Goal: Information Seeking & Learning: Find contact information

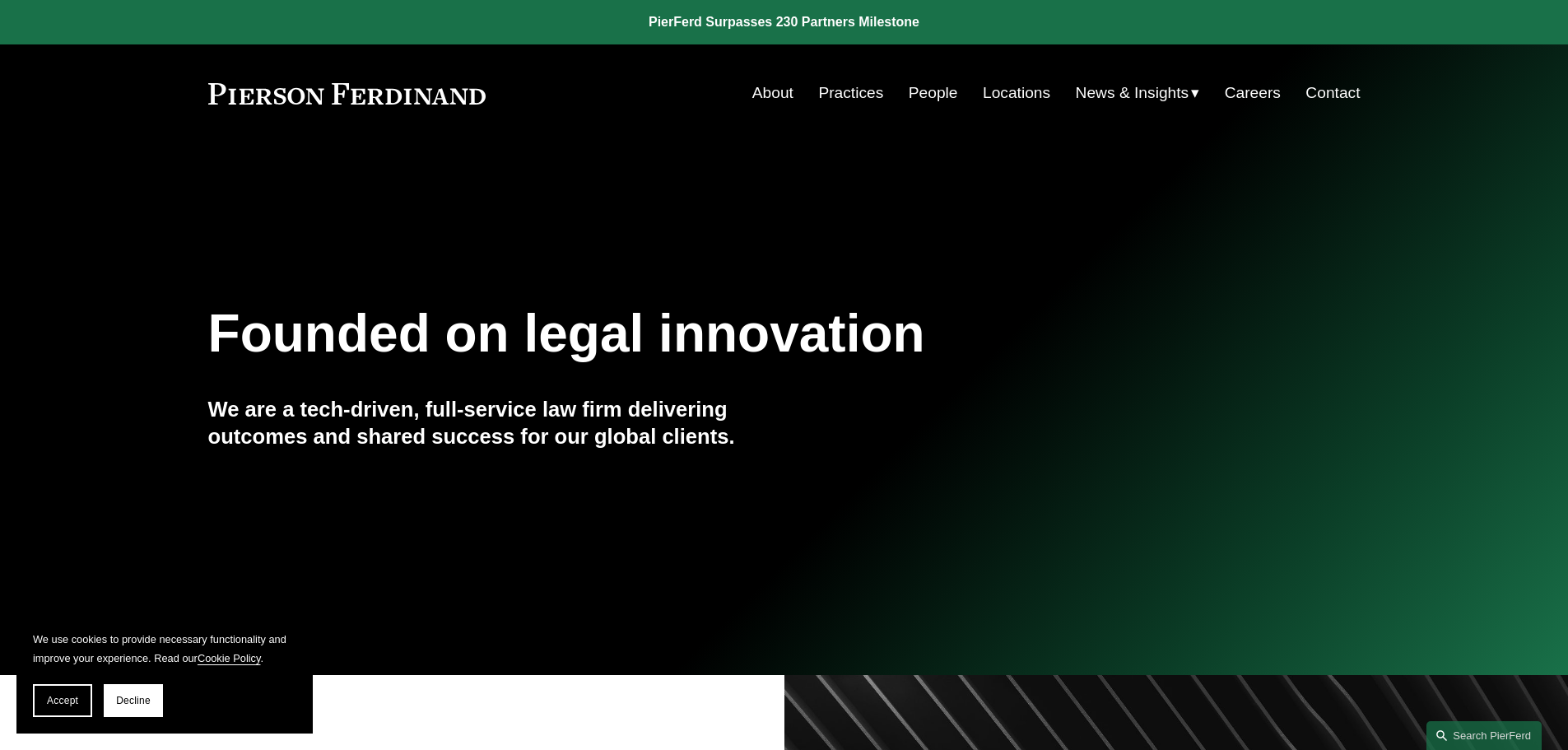
click at [917, 89] on link "People" at bounding box center [933, 93] width 50 height 31
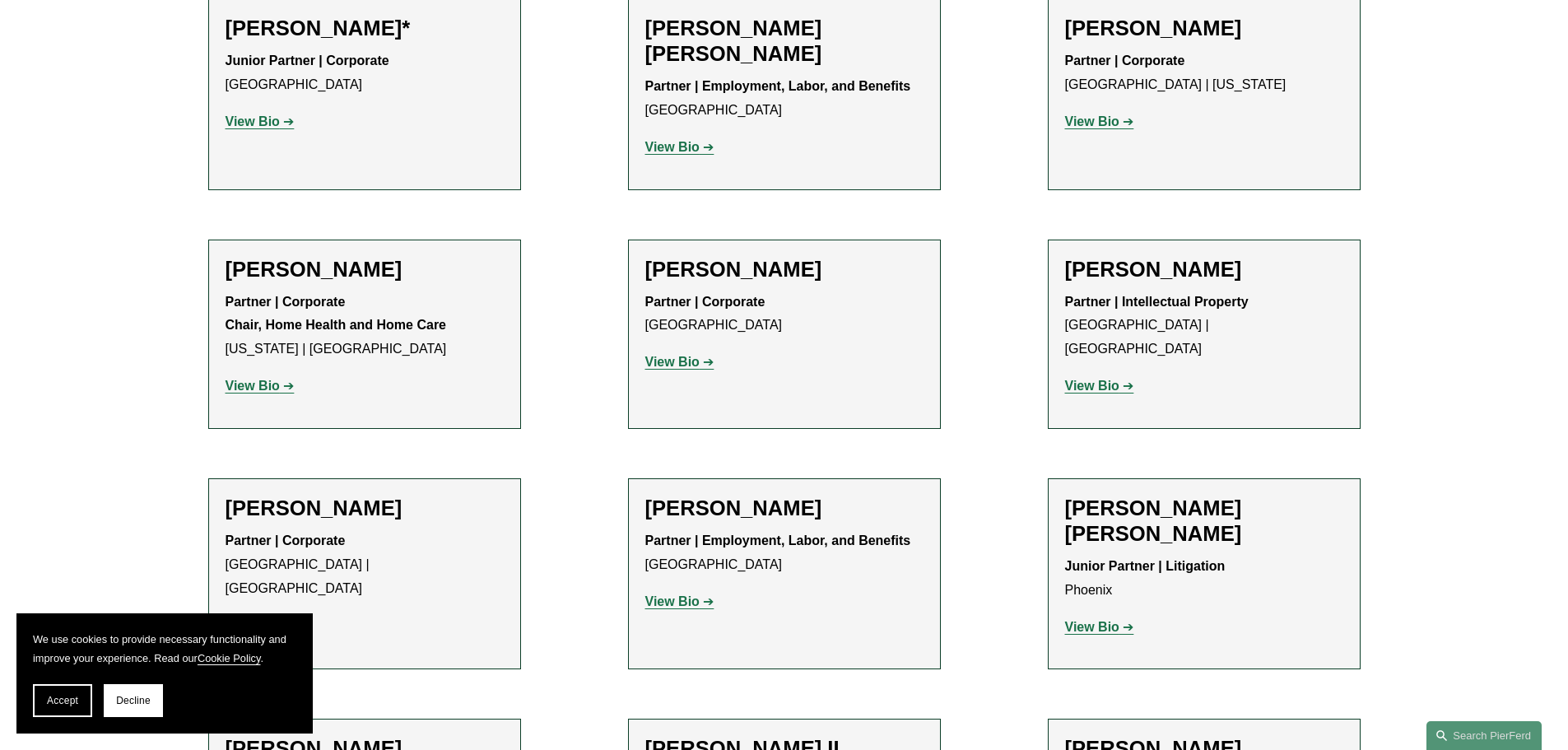
scroll to position [1179, 0]
click at [677, 366] on strong "View Bio" at bounding box center [673, 360] width 55 height 14
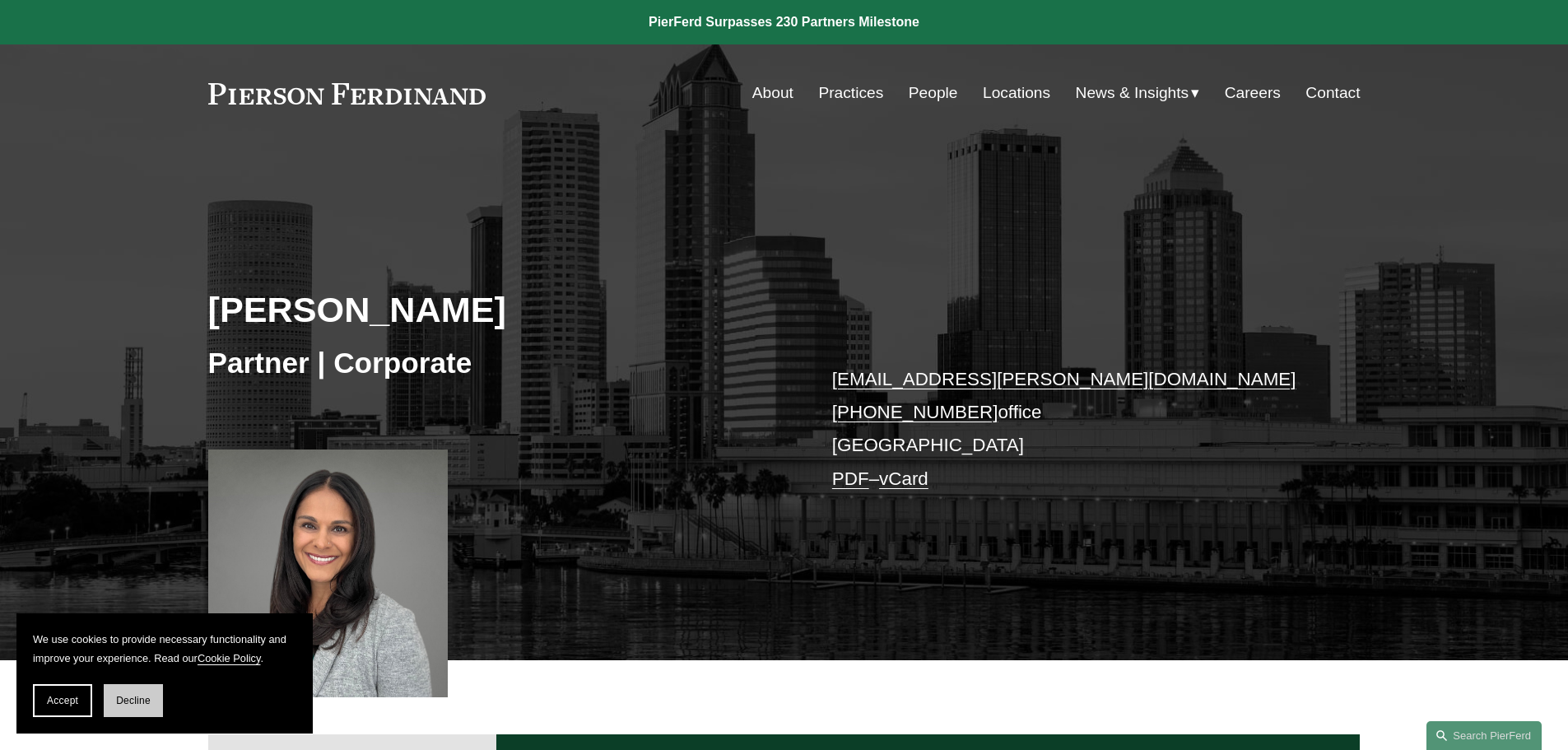
click at [124, 704] on span "Decline" at bounding box center [133, 700] width 34 height 12
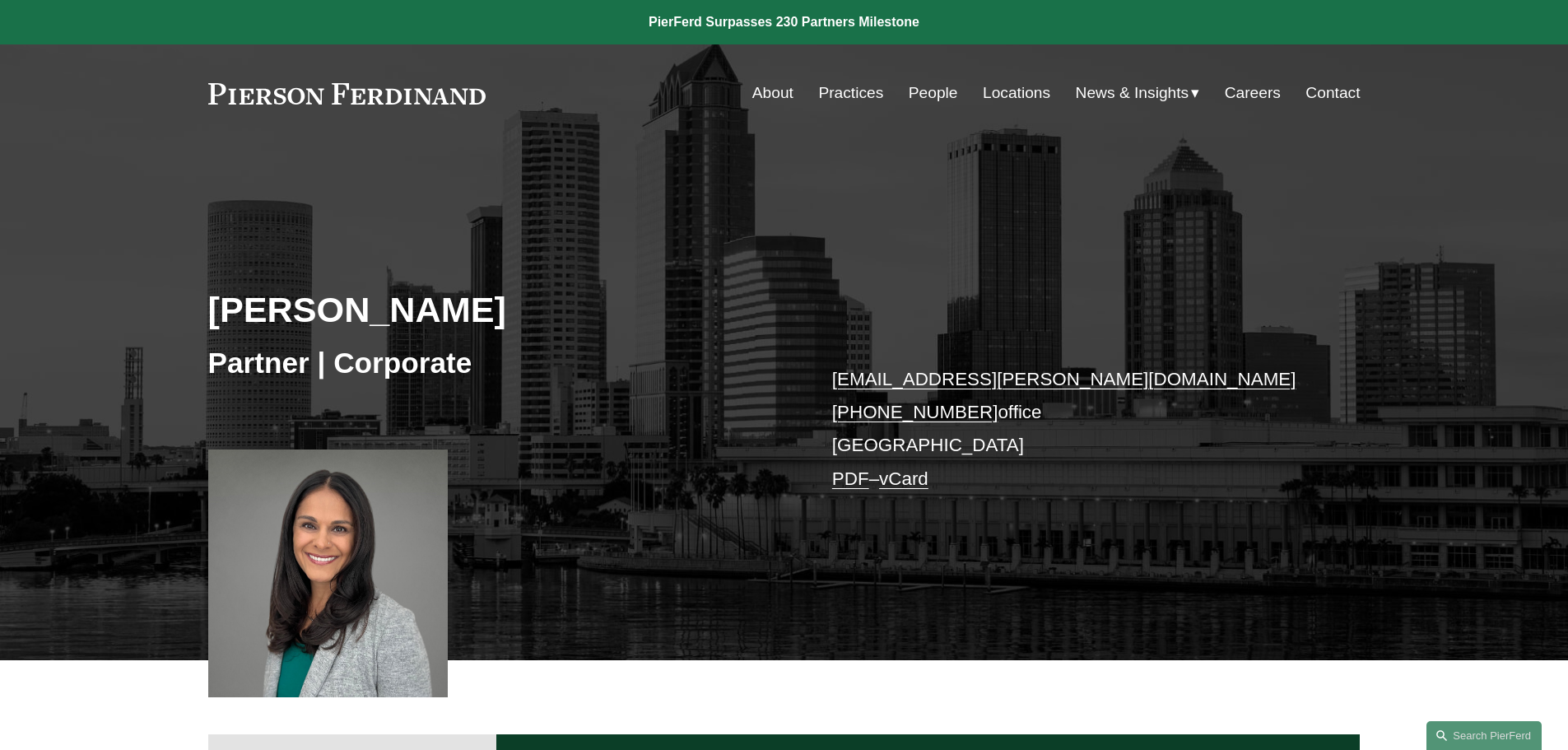
drag, startPoint x: 972, startPoint y: 415, endPoint x: 841, endPoint y: 415, distance: 131.0
click at [841, 415] on p "radha.bachman@pierferd.com +1.813.200.6114 office Tampa PDF – vCard" at bounding box center [1072, 429] width 480 height 133
copy link "1.813.200.6114"
click at [1079, 383] on link "radha.bachman@pierferd.com" at bounding box center [1064, 378] width 465 height 21
drag, startPoint x: 1082, startPoint y: 379, endPoint x: 826, endPoint y: 380, distance: 256.0
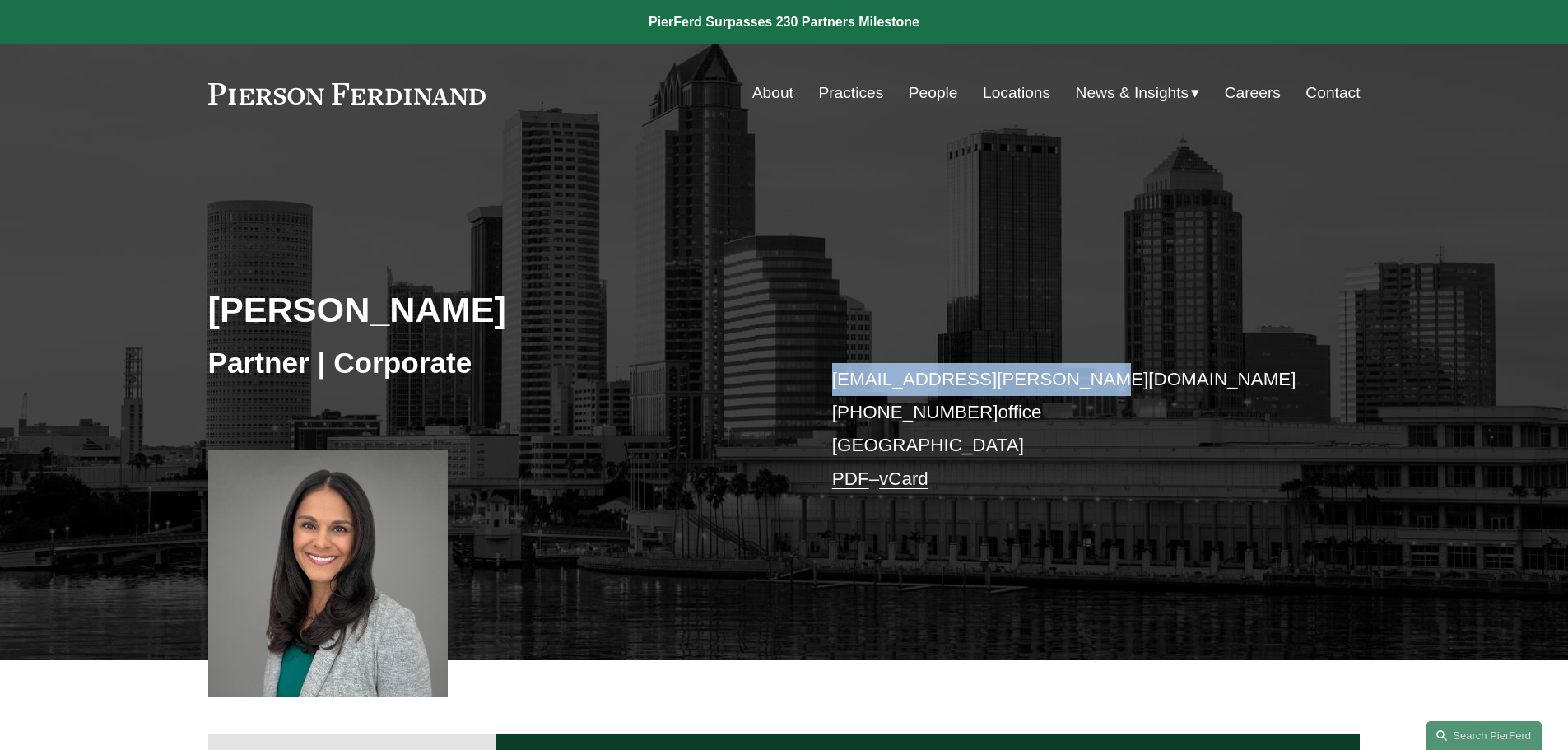
click at [826, 380] on div "Radha V. Bachman Partner | Corporate radha.bachman@pierferd.com +1.813.200.6114…" at bounding box center [784, 424] width 1568 height 470
copy link "radha.bachman@pierferd.com"
